Goal: Task Accomplishment & Management: Use online tool/utility

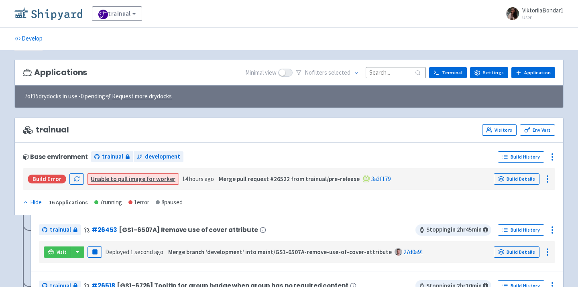
click at [43, 13] on img at bounding box center [48, 13] width 68 height 13
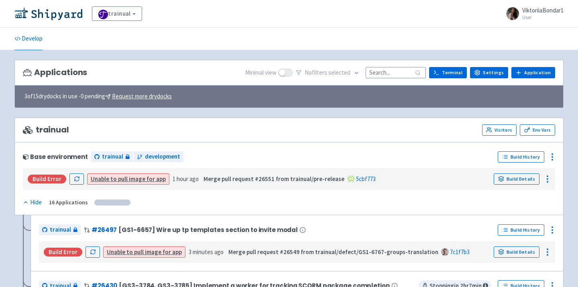
click at [398, 69] on input at bounding box center [396, 72] width 60 height 11
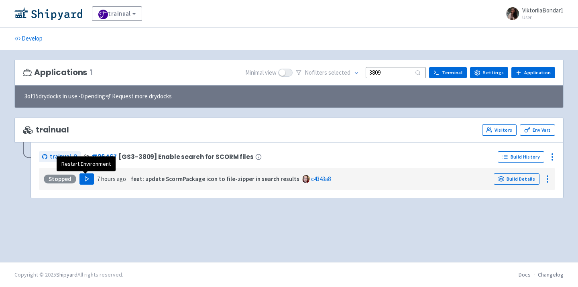
type input "3809"
click at [86, 180] on polygon "button" at bounding box center [87, 179] width 4 height 4
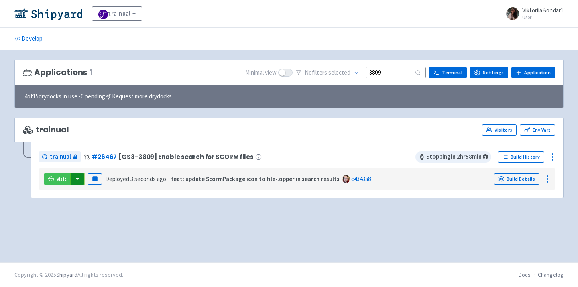
click at [76, 179] on button "button" at bounding box center [78, 178] width 14 height 11
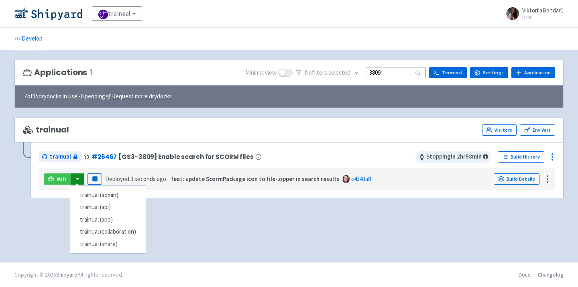
click at [88, 189] on div "trainual (admin) trainual (api) trainual (app) trainual (collaboration) trainua…" at bounding box center [108, 219] width 76 height 69
click at [92, 198] on link "trainual (admin)" at bounding box center [107, 195] width 75 height 12
